Goal: Task Accomplishment & Management: Use online tool/utility

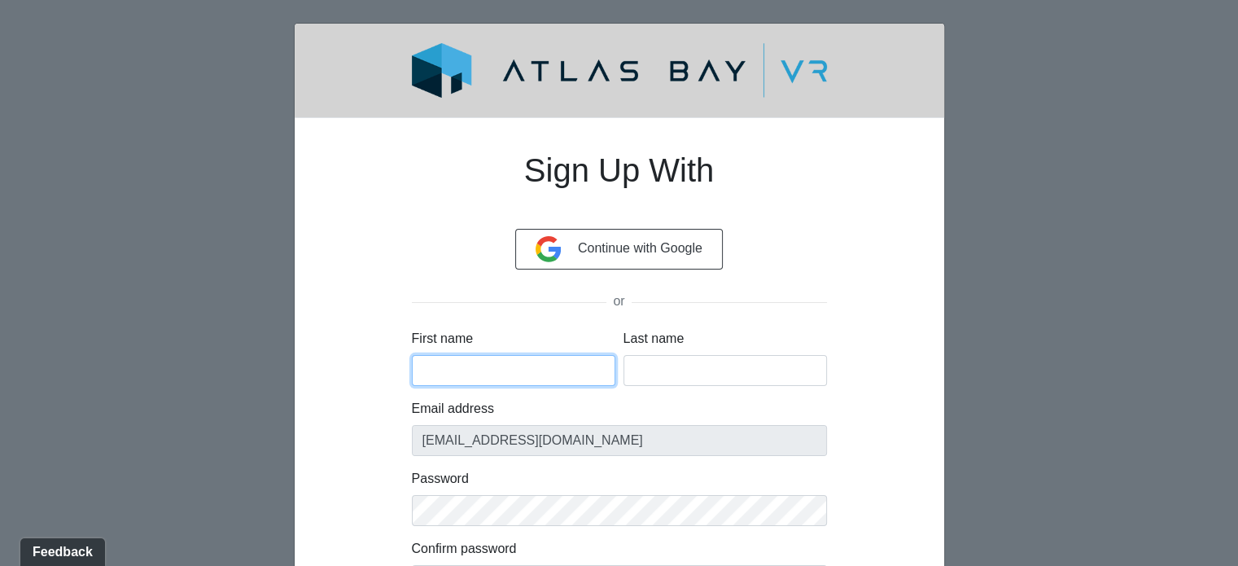
click at [484, 370] on input "First name" at bounding box center [513, 370] width 203 height 31
type input "R"
type input "Withe"
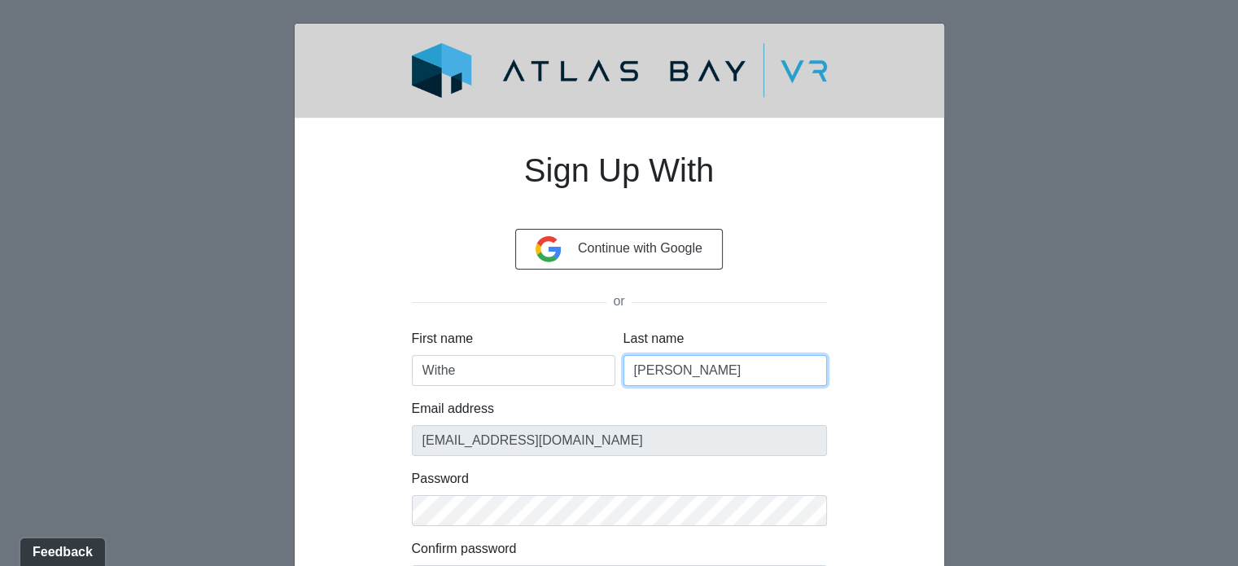
type input "Lee"
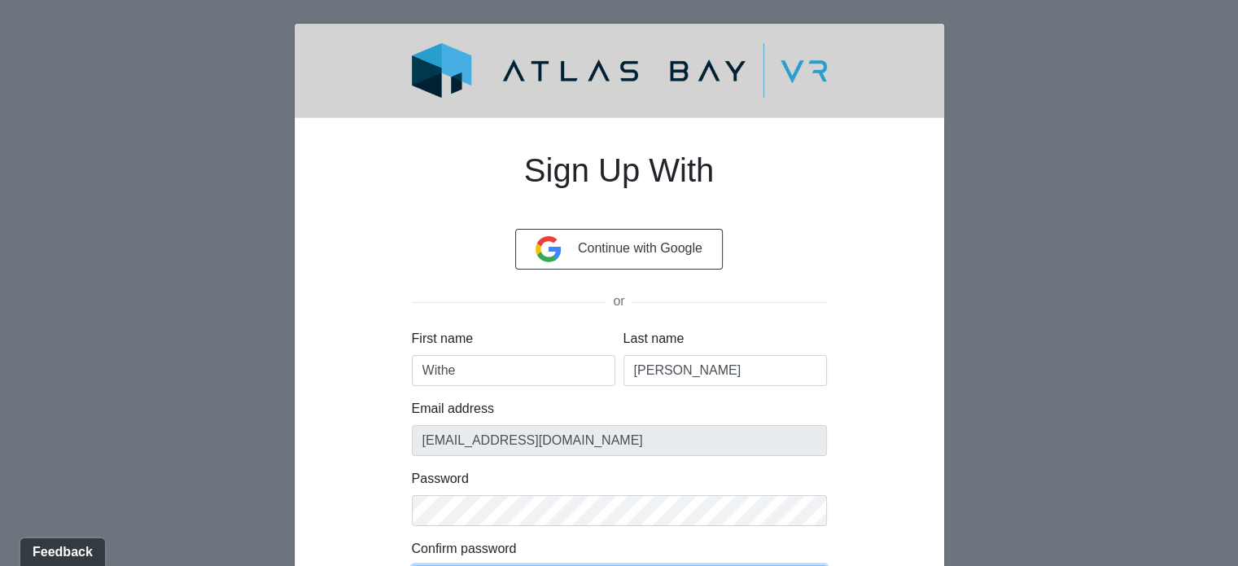
scroll to position [29, 0]
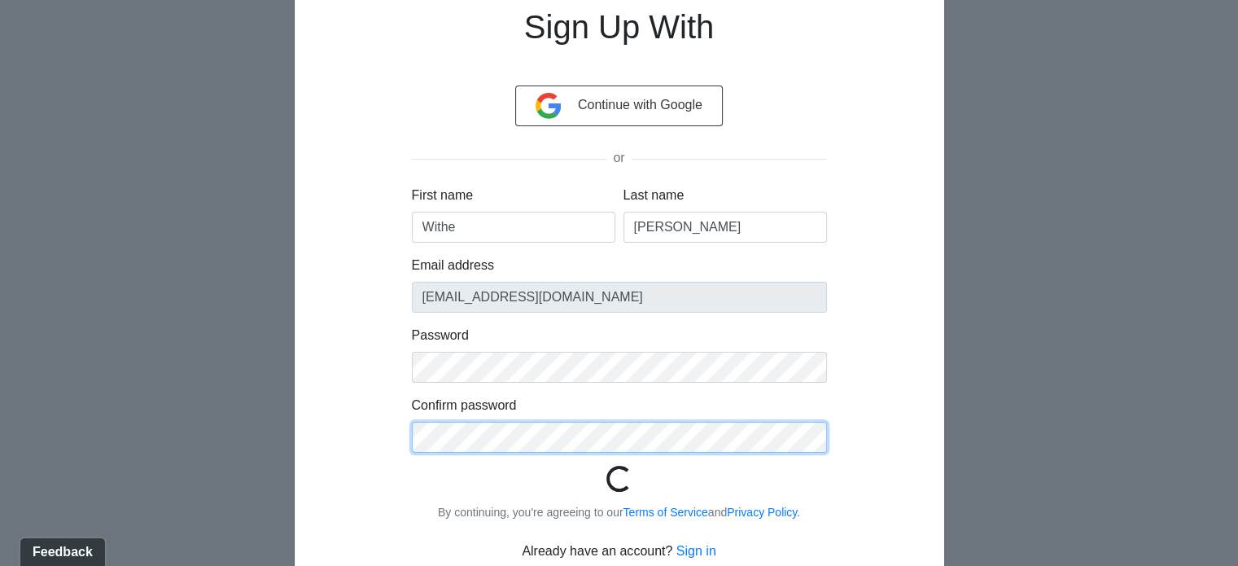
scroll to position [179, 0]
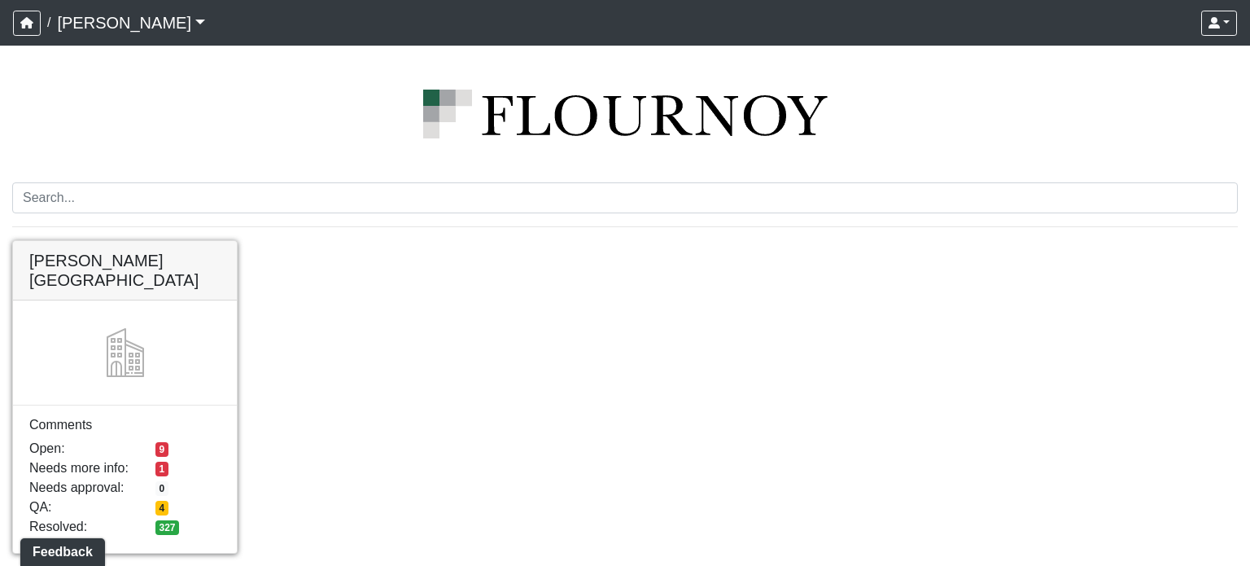
click at [153, 241] on link at bounding box center [125, 241] width 224 height 0
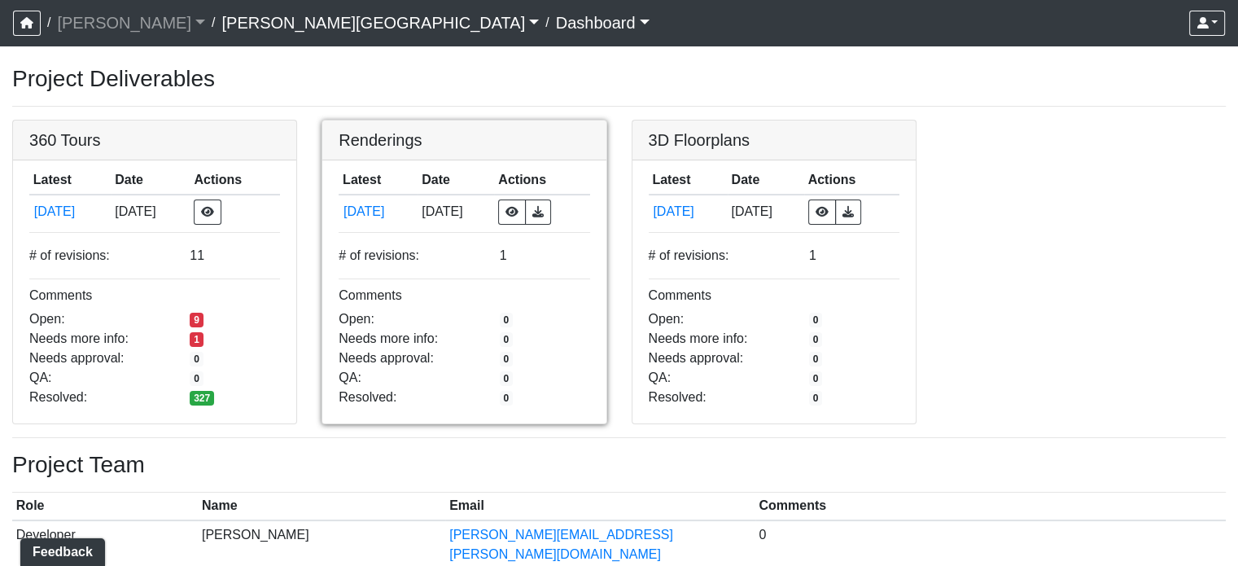
click at [518, 120] on link at bounding box center [463, 120] width 283 height 0
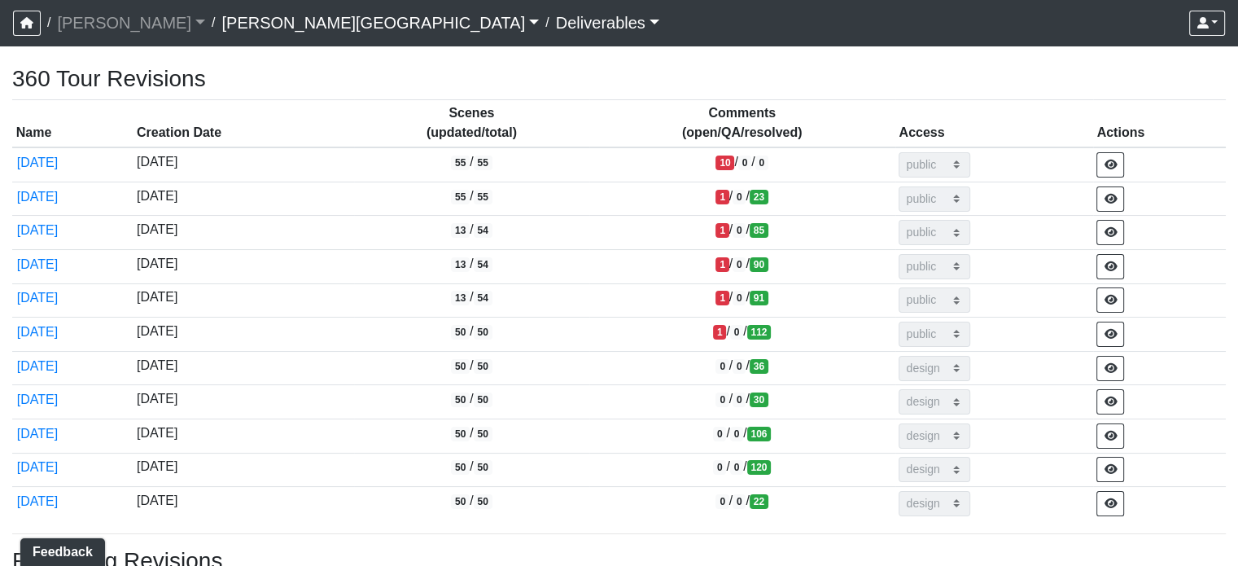
scroll to position [466, 0]
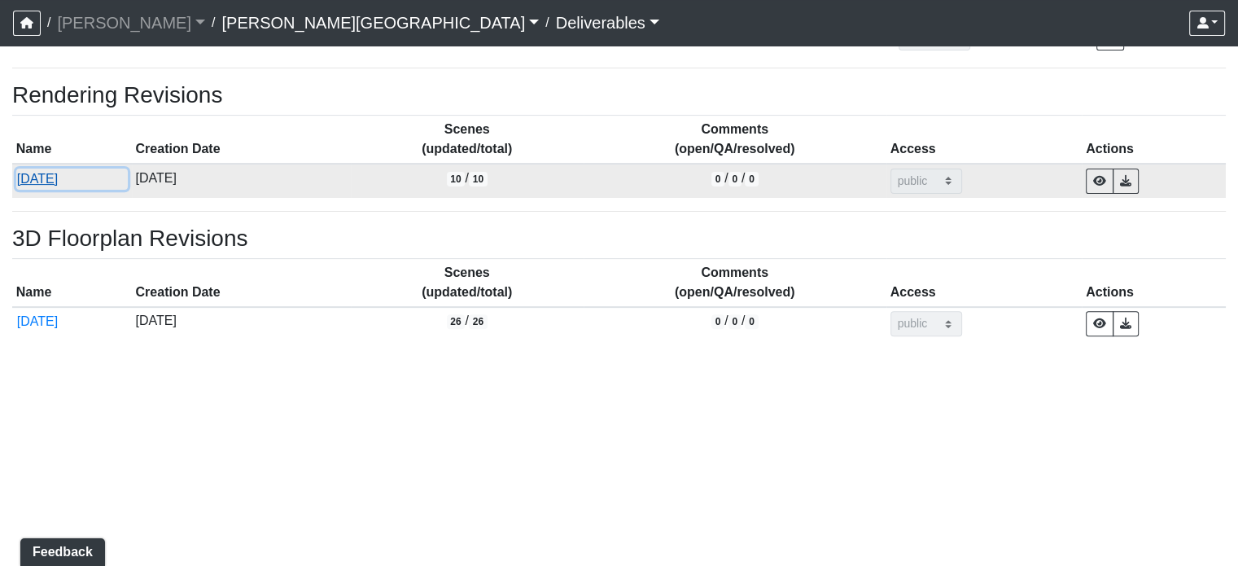
click at [52, 177] on button "[DATE]" at bounding box center [72, 178] width 112 height 21
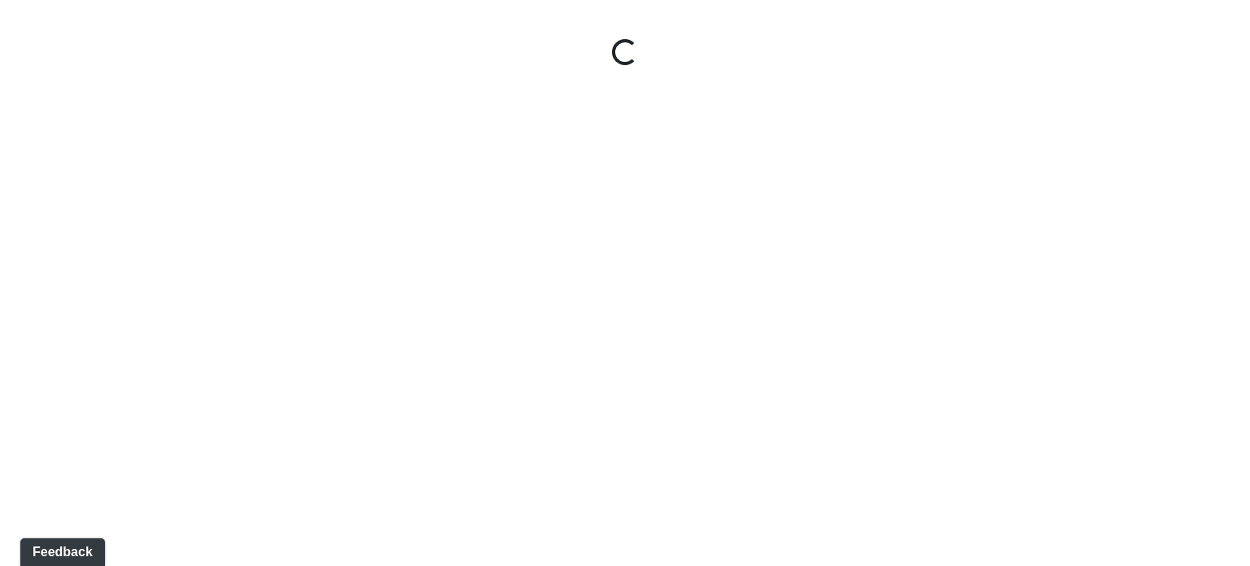
select select "ouP6Ve9vwUQYWtTgDgYJJ1"
